Goal: Communication & Community: Answer question/provide support

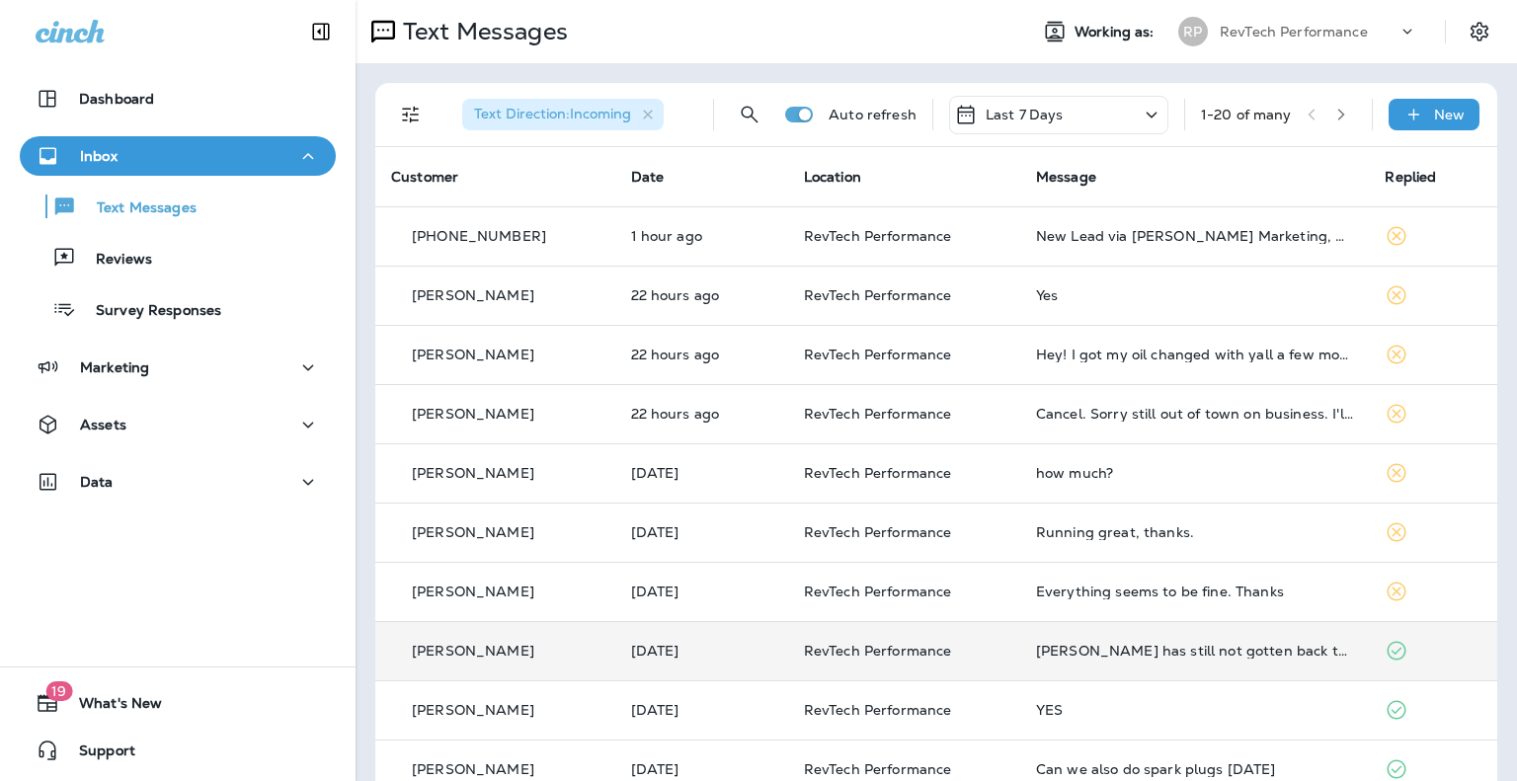
click at [583, 660] on div "[PERSON_NAME]" at bounding box center [495, 651] width 208 height 21
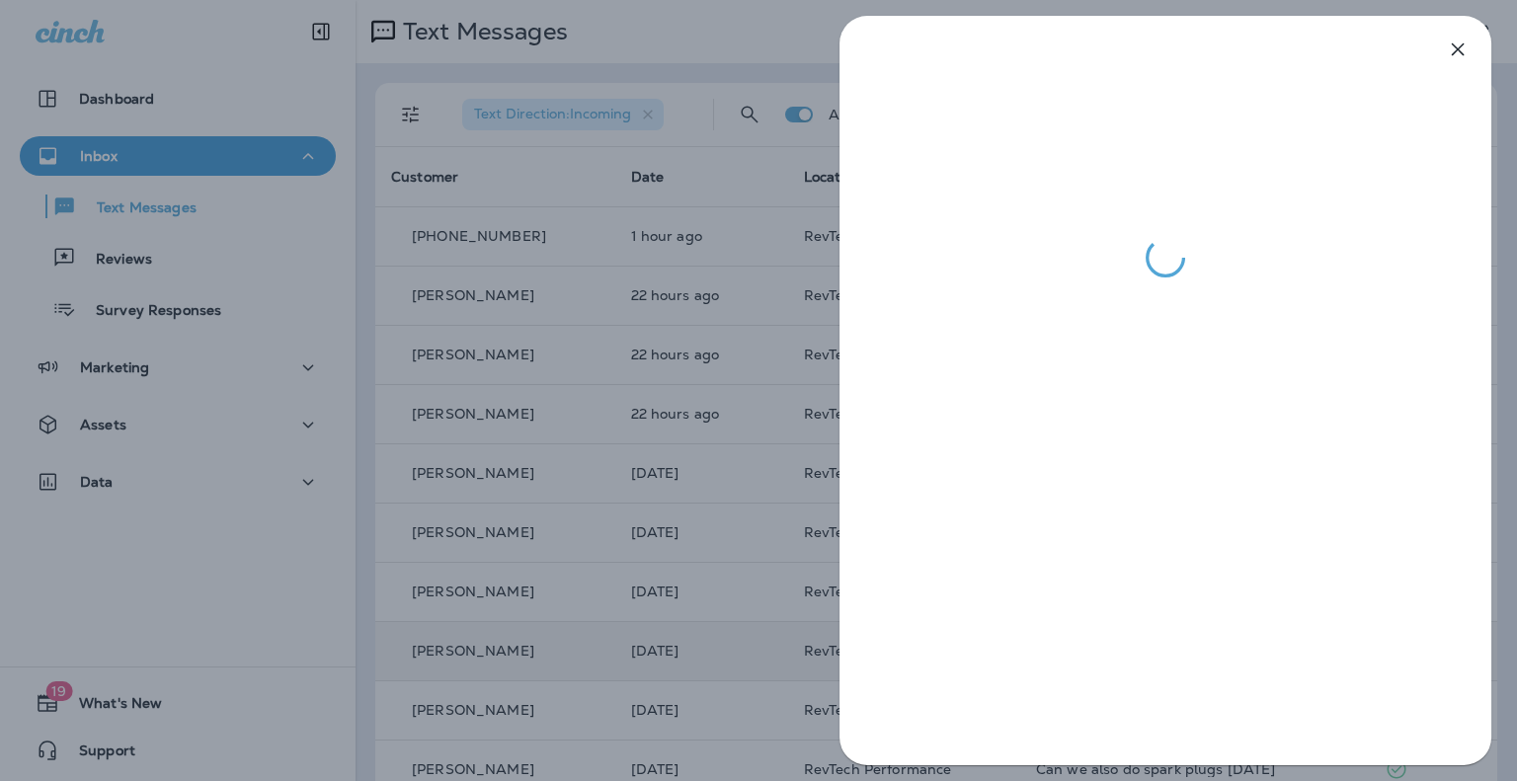
click at [583, 660] on div at bounding box center [758, 390] width 1517 height 781
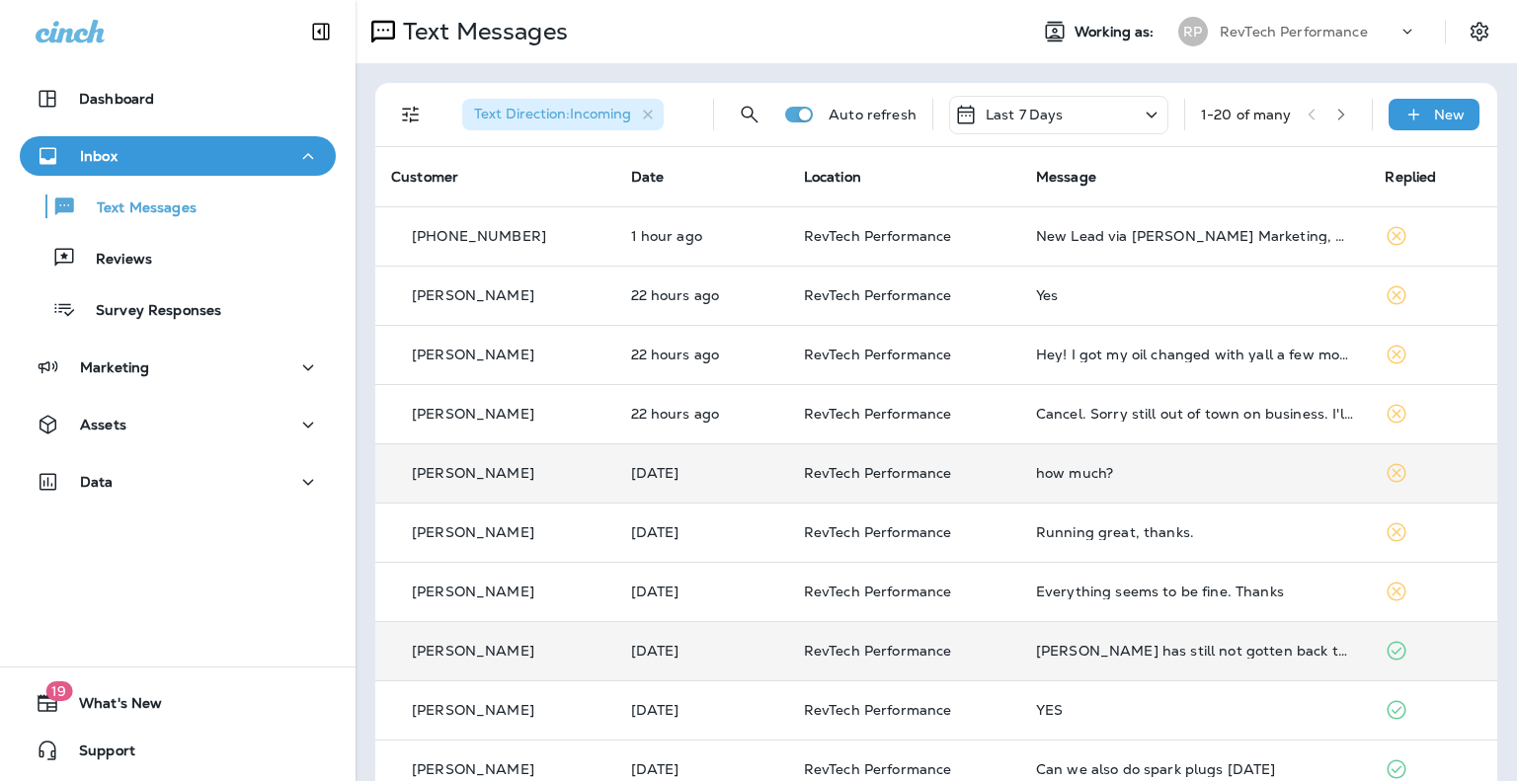
click at [604, 488] on td "[PERSON_NAME]" at bounding box center [495, 472] width 240 height 59
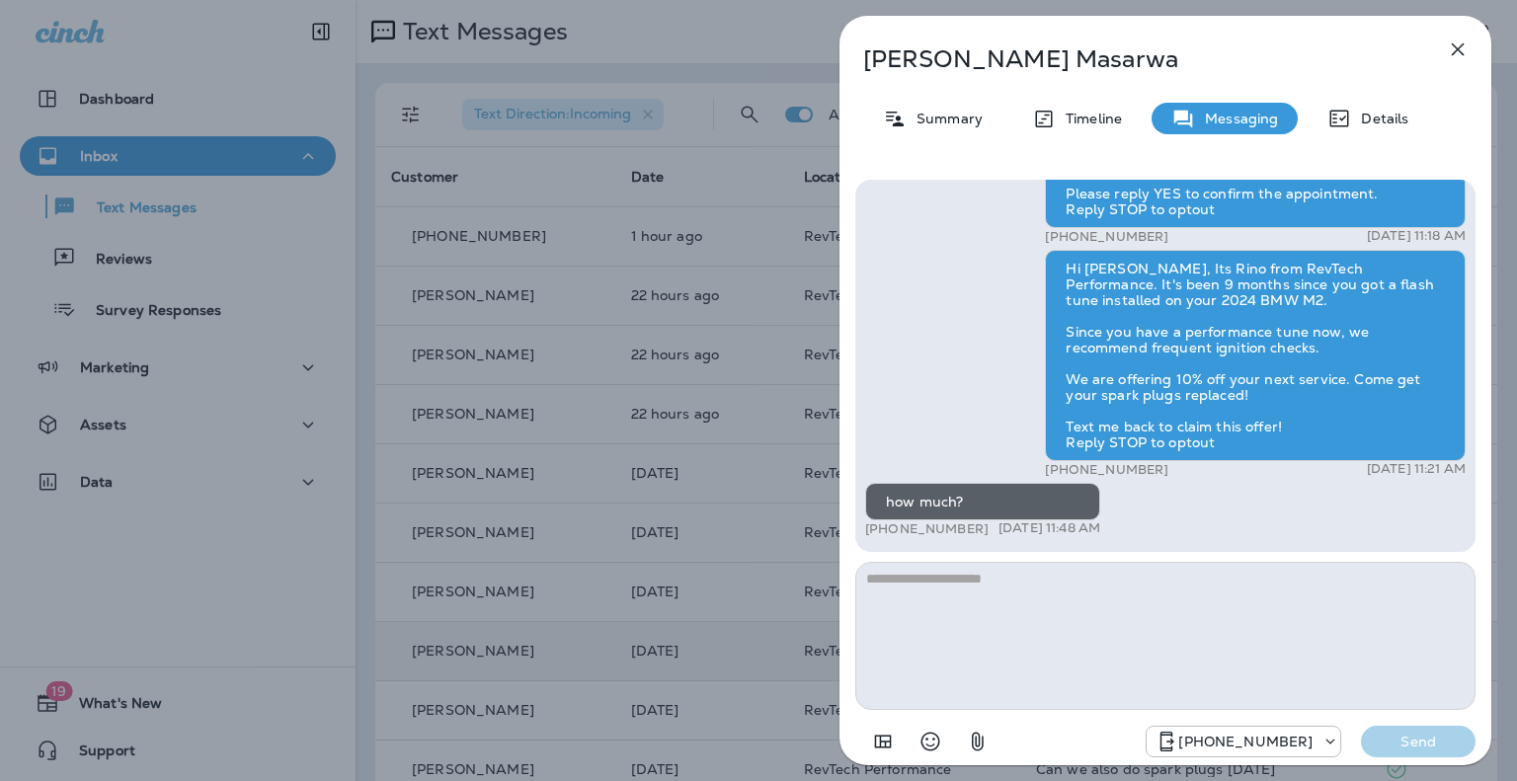
click at [609, 282] on div "[PERSON_NAME] Summary Timeline Messaging Details Hi [PERSON_NAME], this is your…" at bounding box center [758, 390] width 1517 height 781
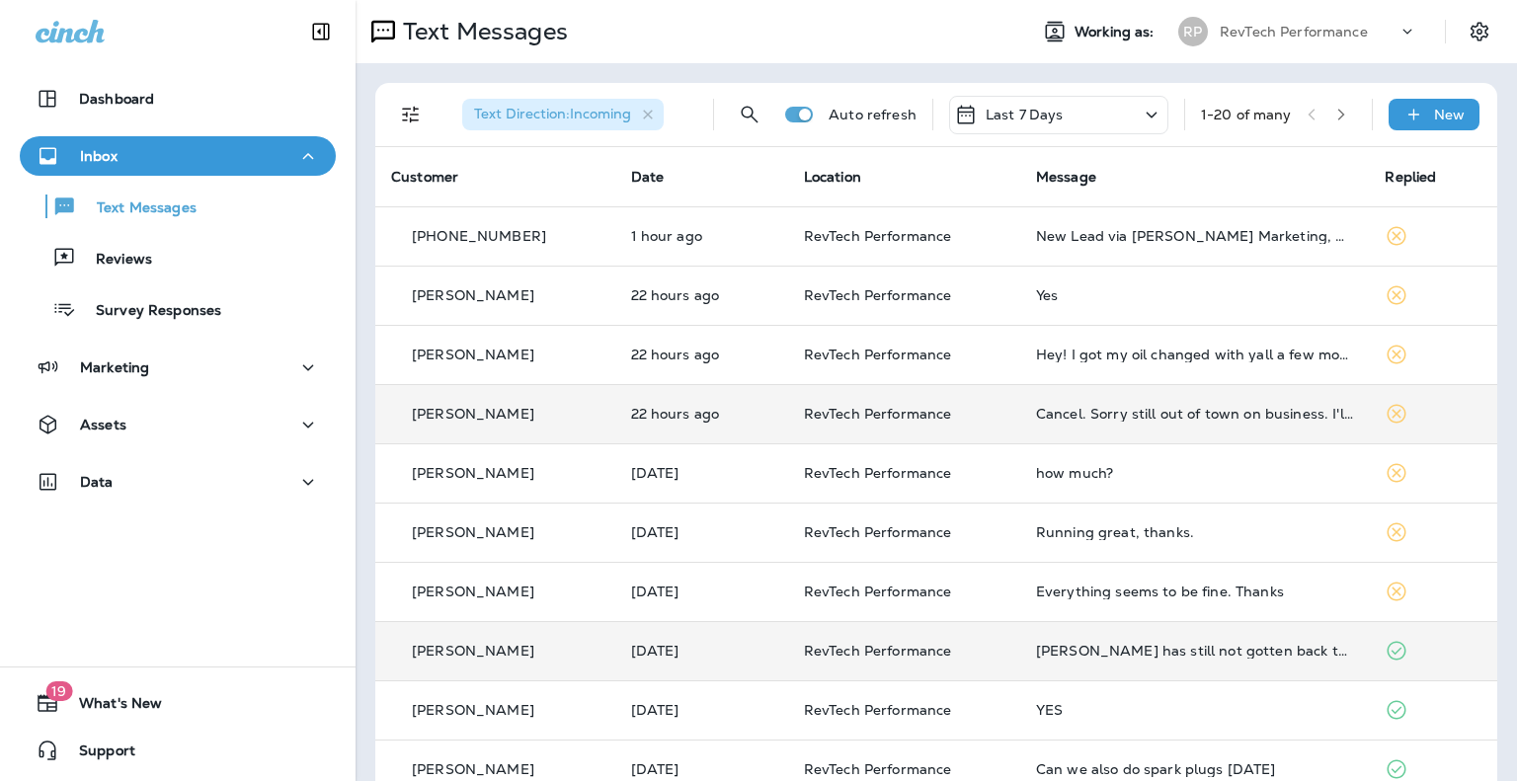
click at [1010, 413] on td "RevTech Performance" at bounding box center [904, 413] width 232 height 59
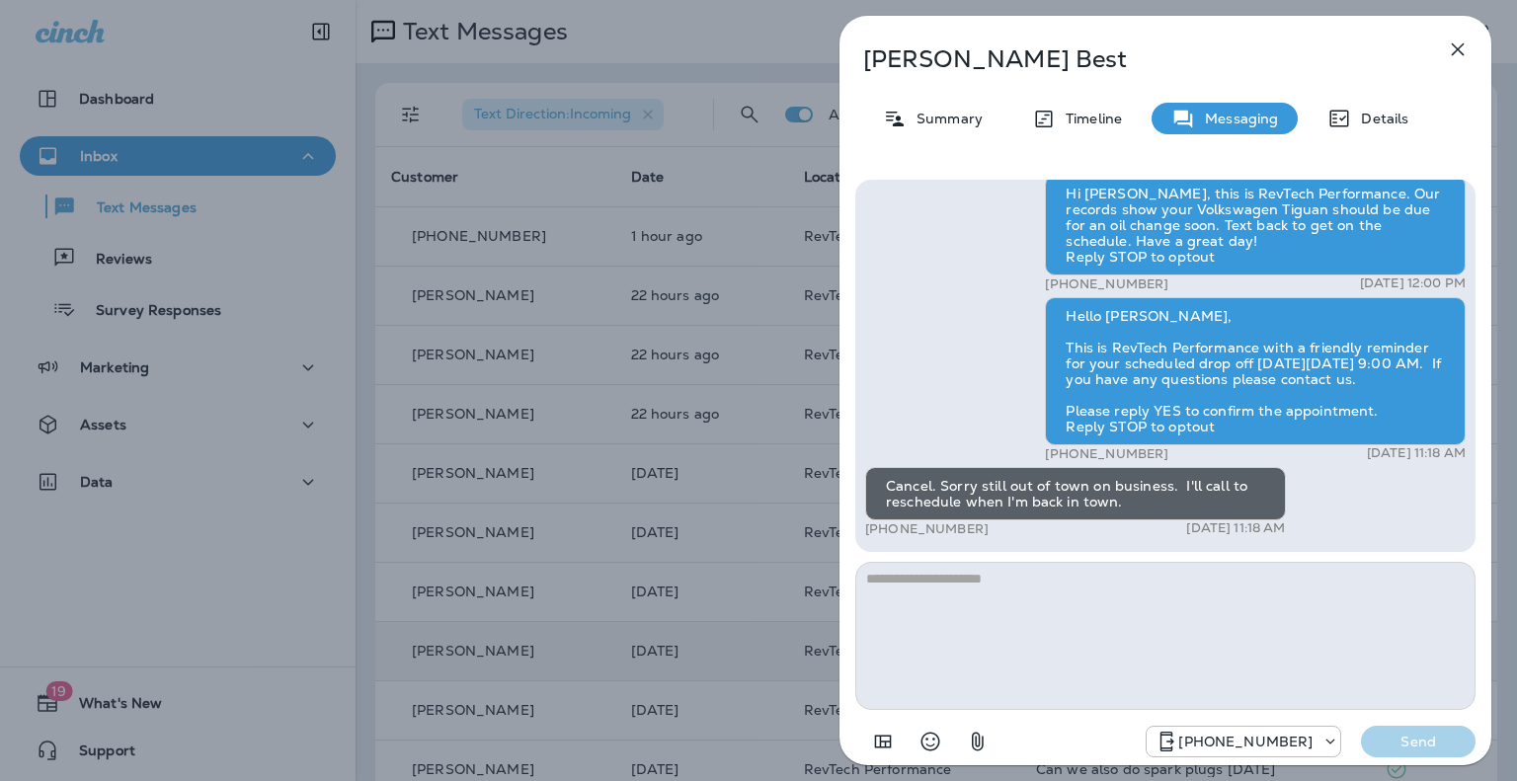
click at [678, 400] on div "[PERSON_NAME] Best Summary Timeline Messaging Details Hello [PERSON_NAME], Hope…" at bounding box center [758, 390] width 1517 height 781
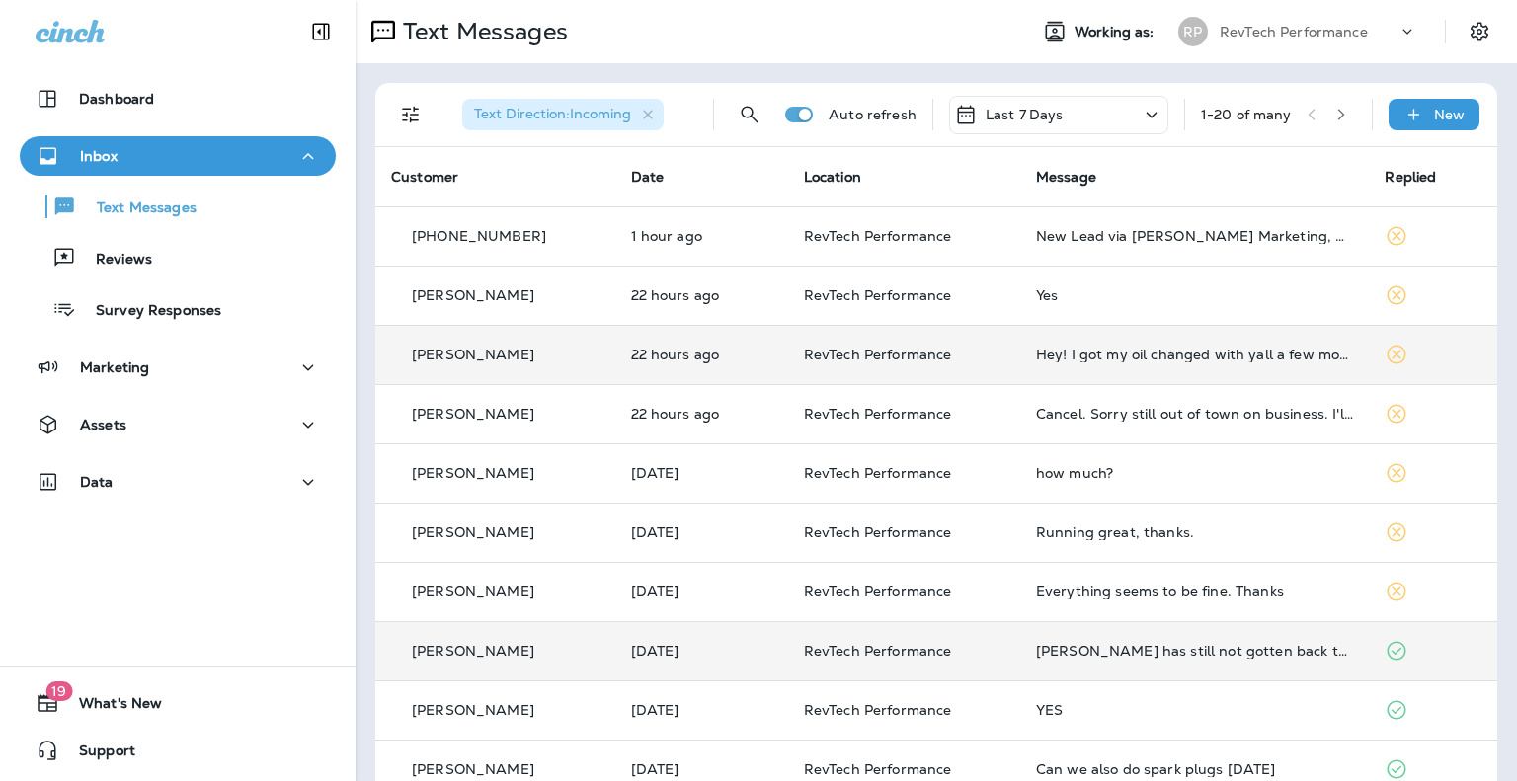
click at [802, 352] on td "RevTech Performance" at bounding box center [904, 354] width 232 height 59
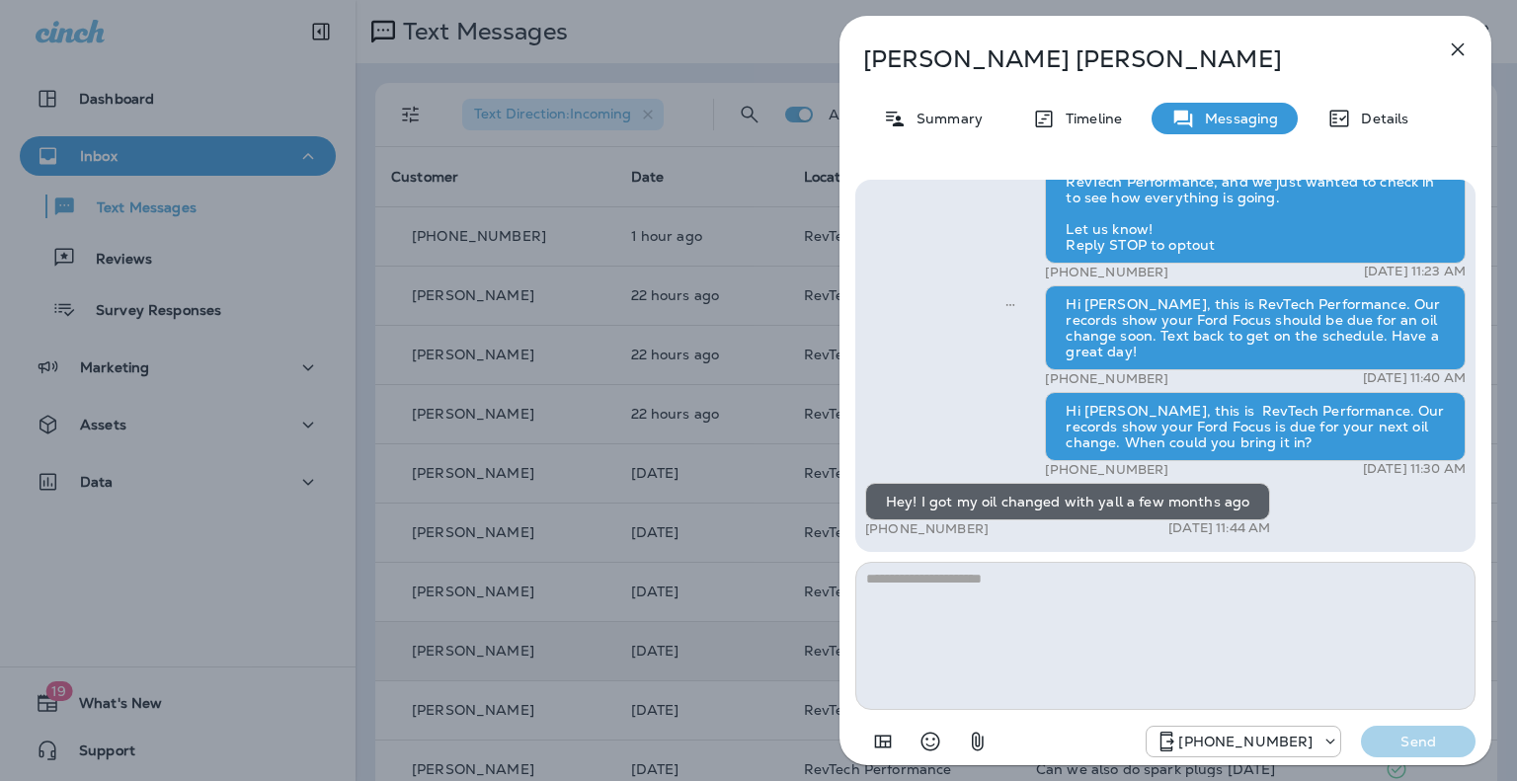
click at [793, 356] on div "[PERSON_NAME] Summary Timeline Messaging Details Hello [PERSON_NAME], Hope all …" at bounding box center [758, 390] width 1517 height 781
